Goal: Find specific page/section

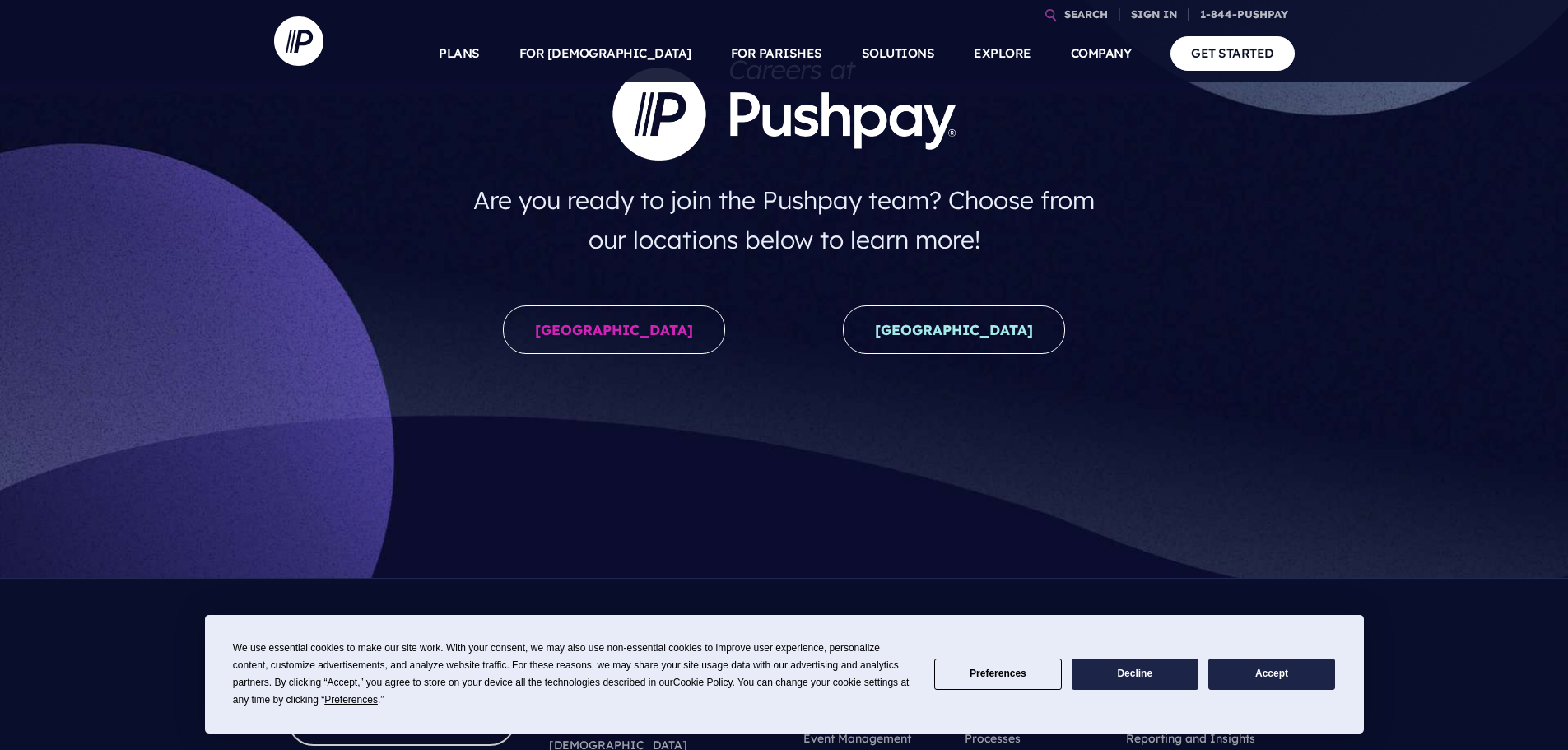
scroll to position [165, 0]
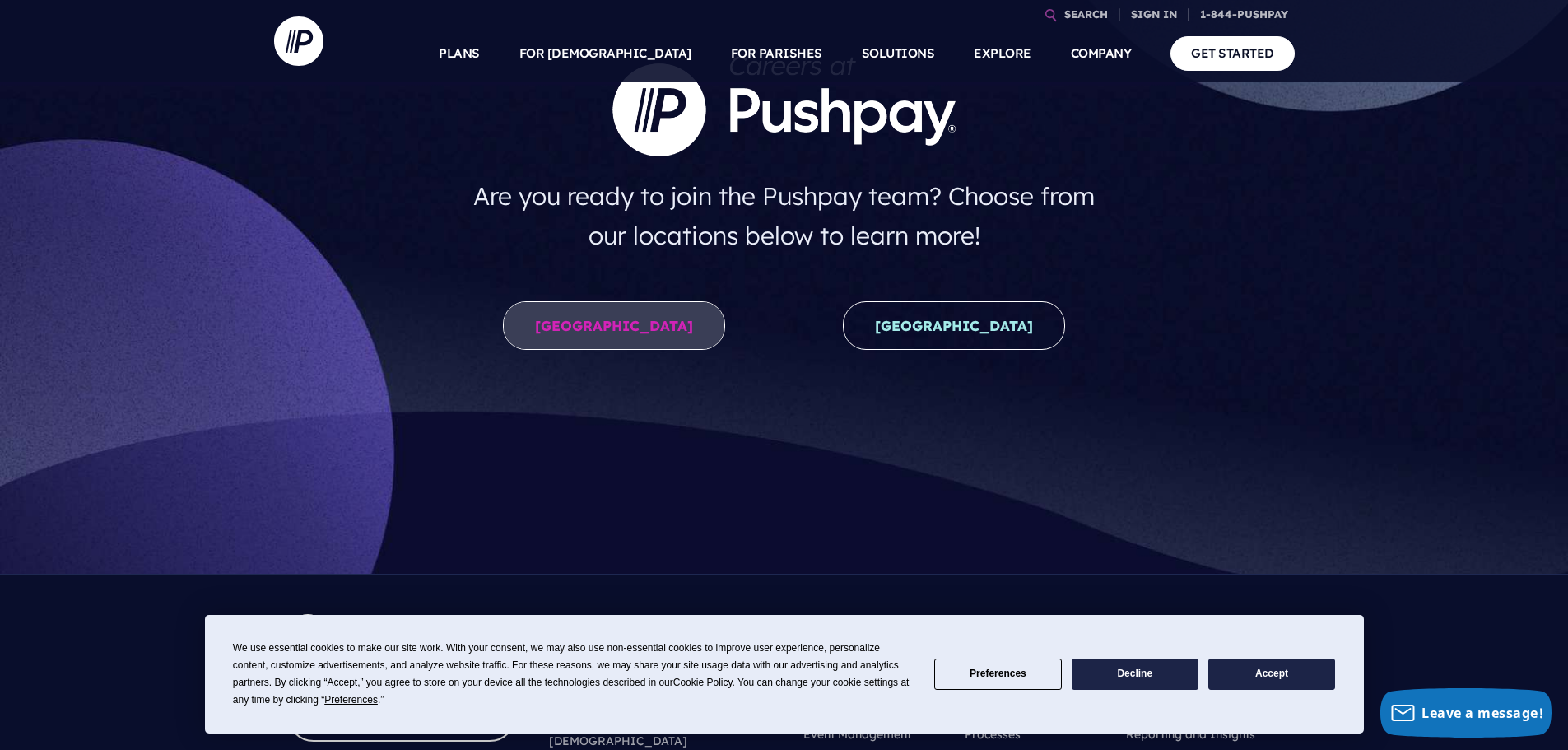
click at [661, 328] on link "United States" at bounding box center [614, 325] width 223 height 48
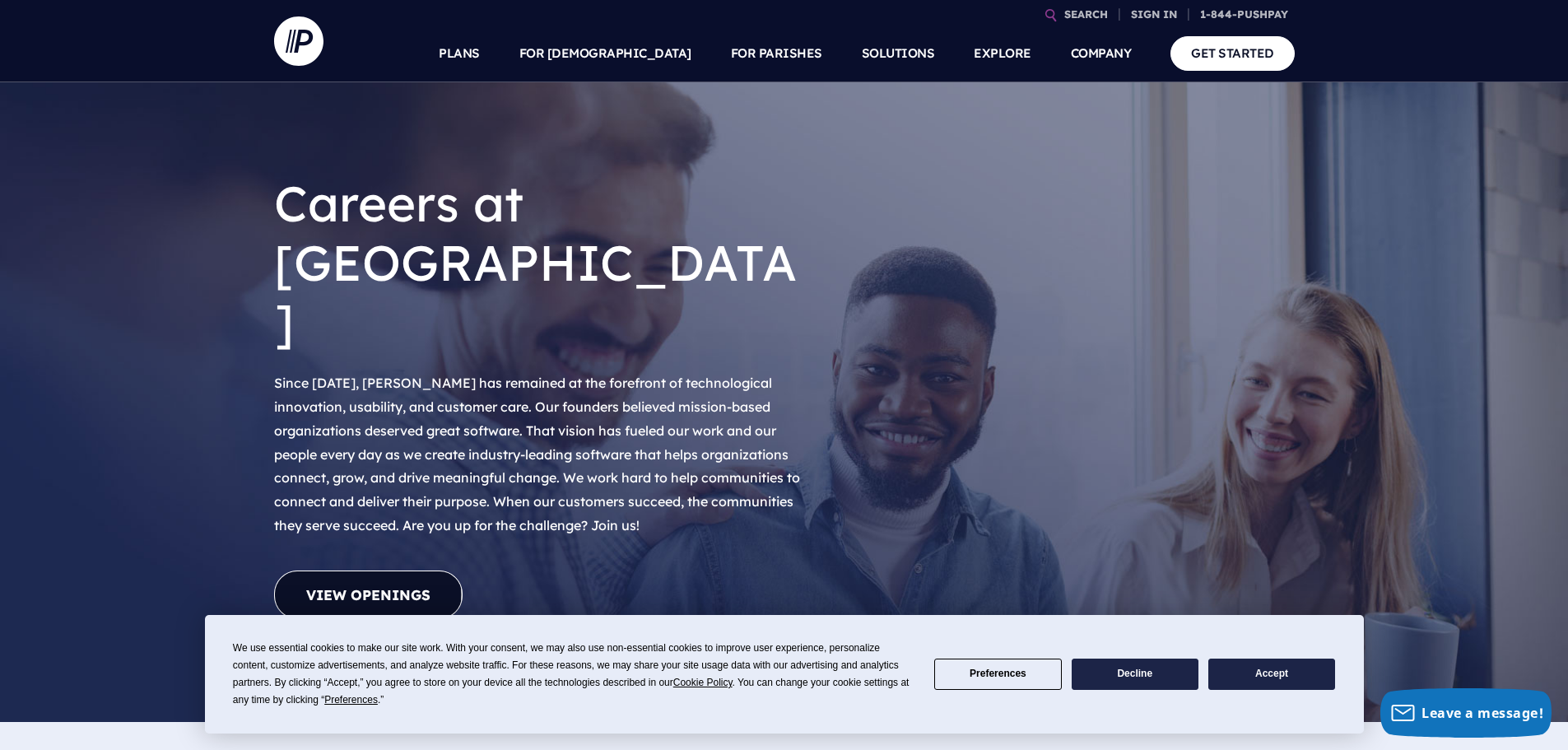
click at [410, 571] on link "View Openings" at bounding box center [369, 594] width 189 height 48
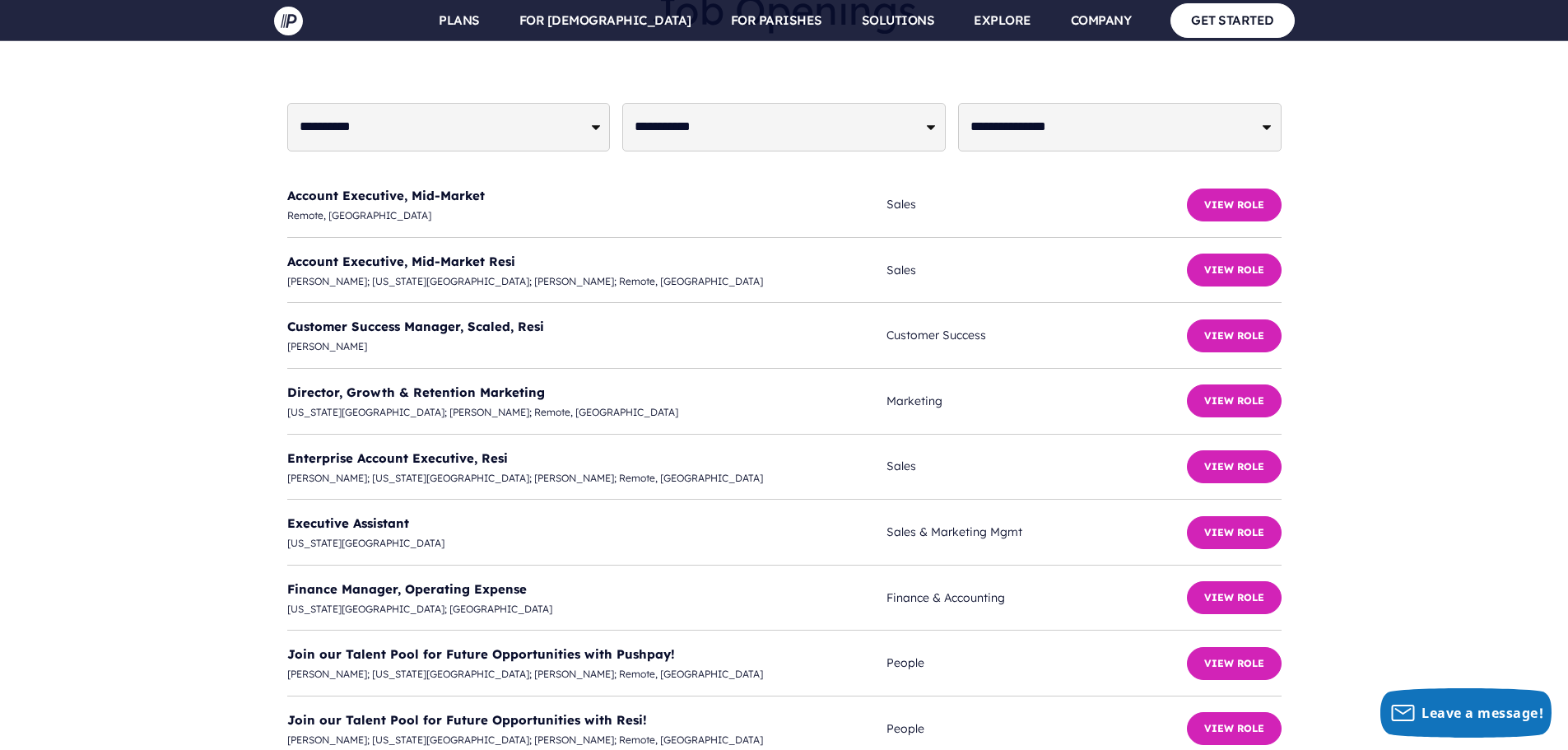
scroll to position [4166, 0]
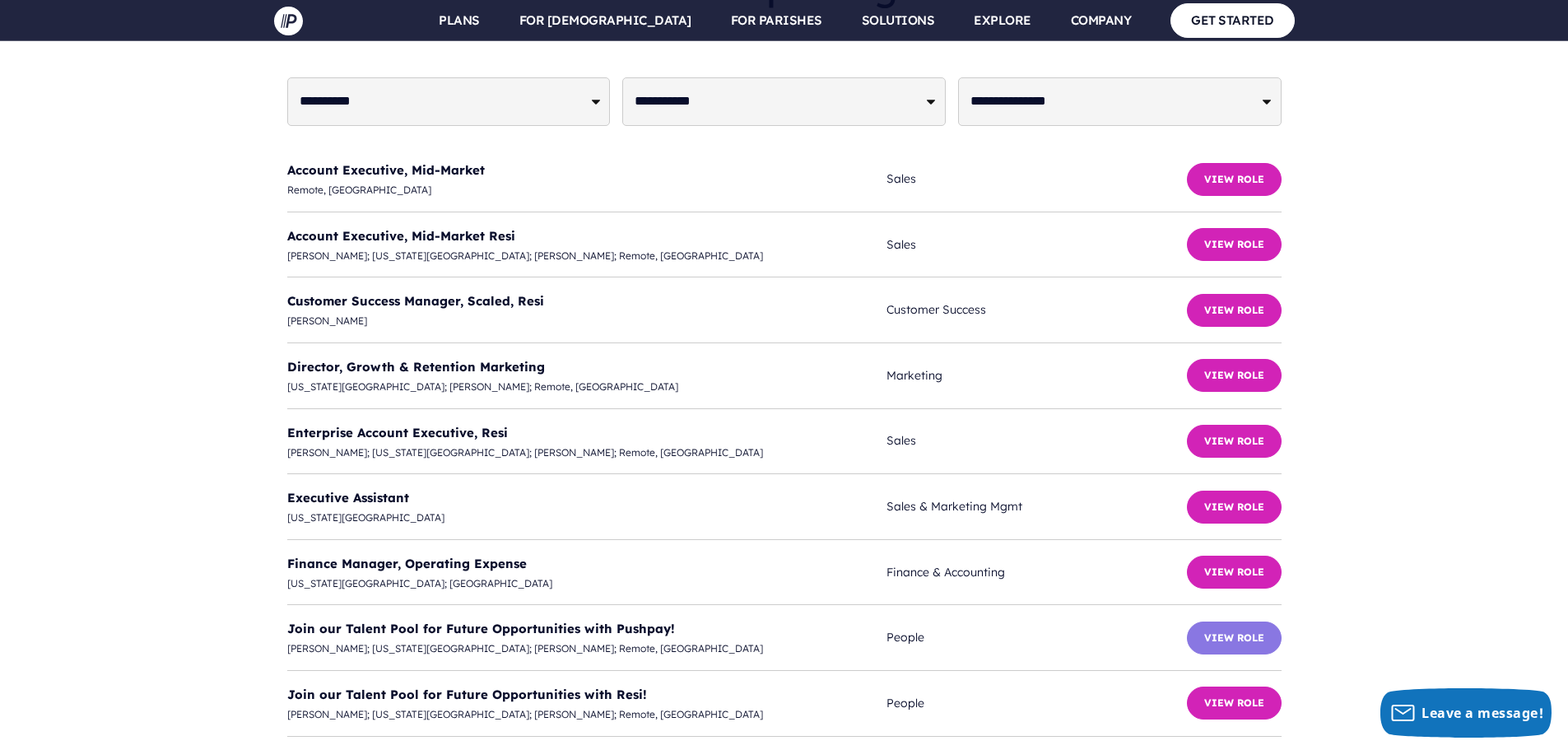
click at [1257, 622] on button "View Role" at bounding box center [1234, 638] width 94 height 33
